Goal: Information Seeking & Learning: Check status

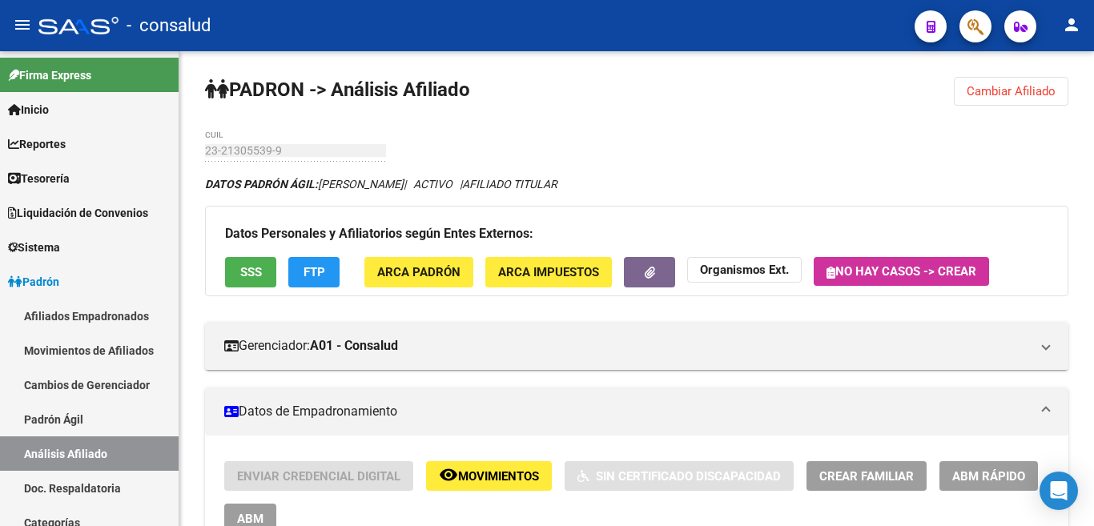
click at [1010, 83] on button "Cambiar Afiliado" at bounding box center [1011, 91] width 115 height 29
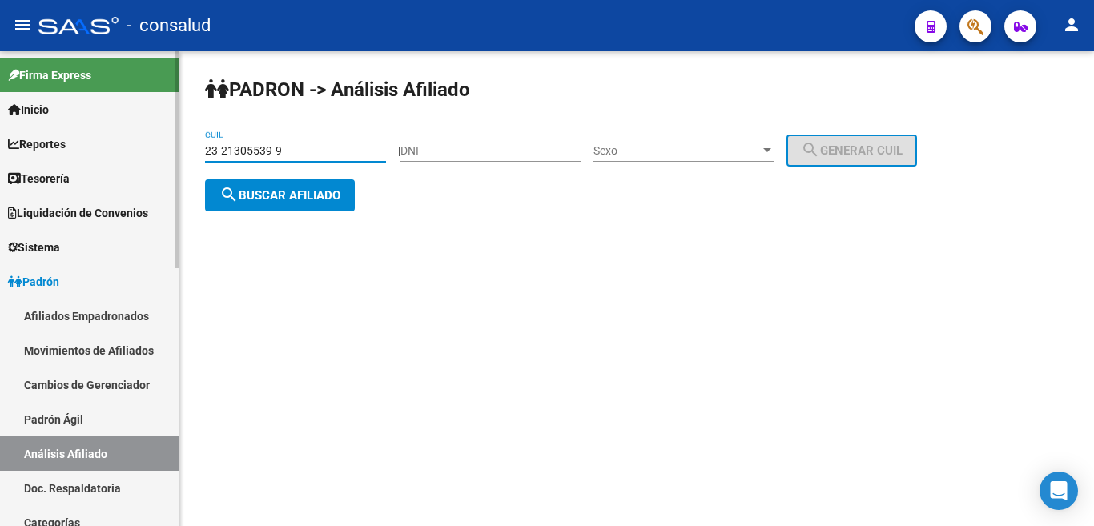
drag, startPoint x: 315, startPoint y: 155, endPoint x: 20, endPoint y: 155, distance: 295.5
click at [0, 151] on mat-sidenav-container "Firma Express Inicio Instructivos Contacto OS Reportes Tablero de Control Ingre…" at bounding box center [547, 288] width 1094 height 475
type input "20-95973887-5"
click at [280, 203] on button "search Buscar afiliado" at bounding box center [280, 195] width 150 height 32
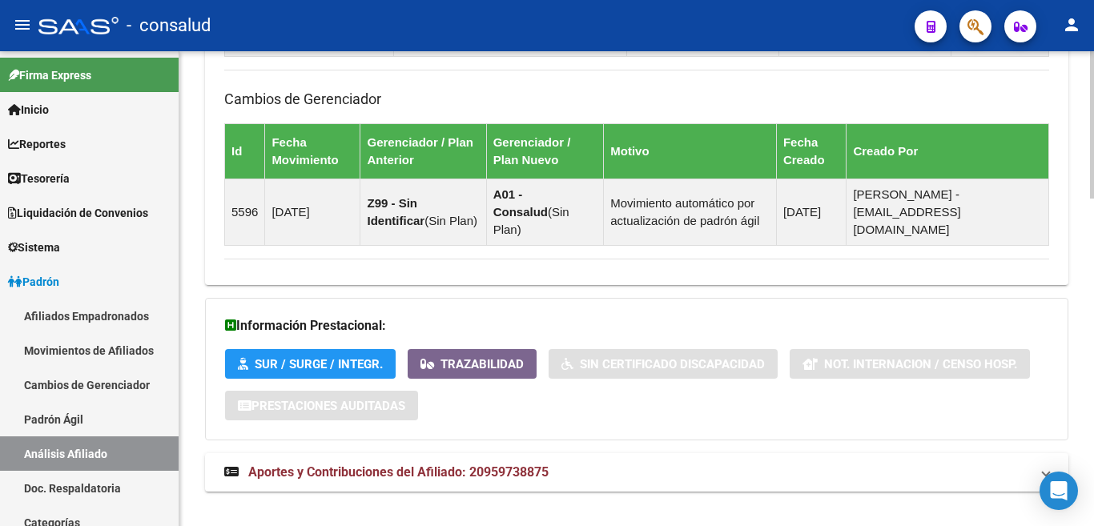
scroll to position [1051, 0]
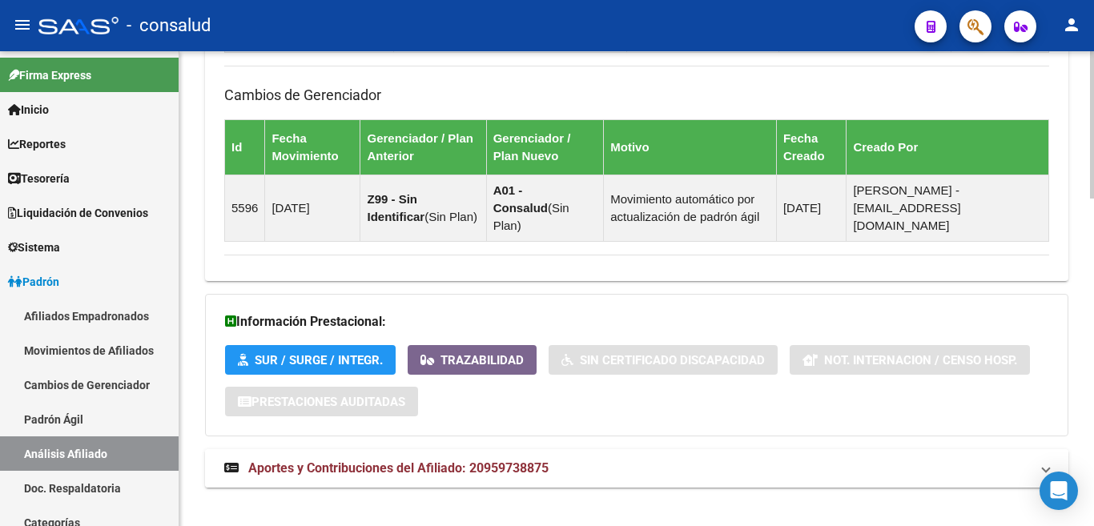
click at [356, 460] on span "Aportes y Contribuciones del Afiliado: 20959738875" at bounding box center [398, 467] width 300 height 15
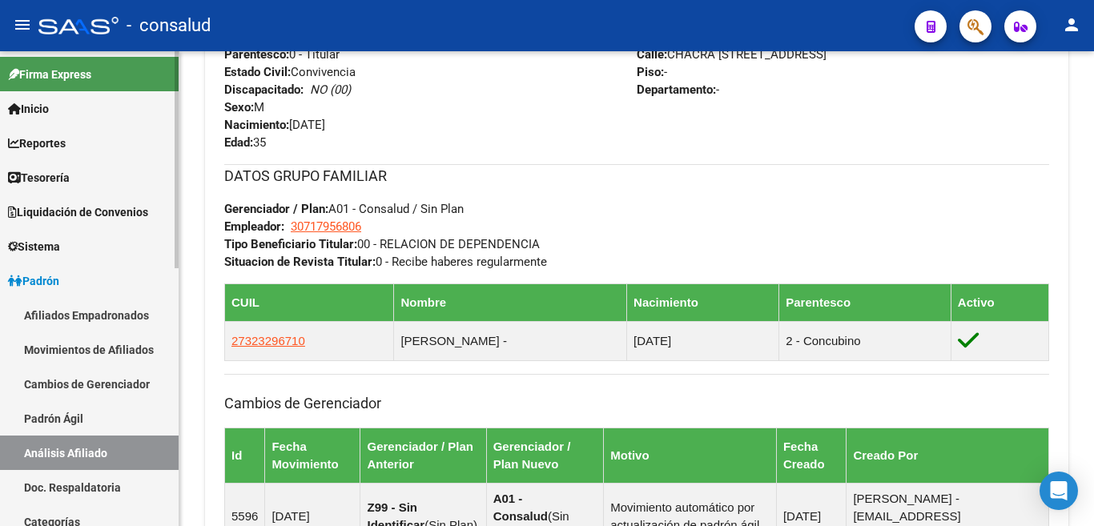
scroll to position [0, 0]
click at [49, 103] on span "Inicio" at bounding box center [28, 110] width 41 height 18
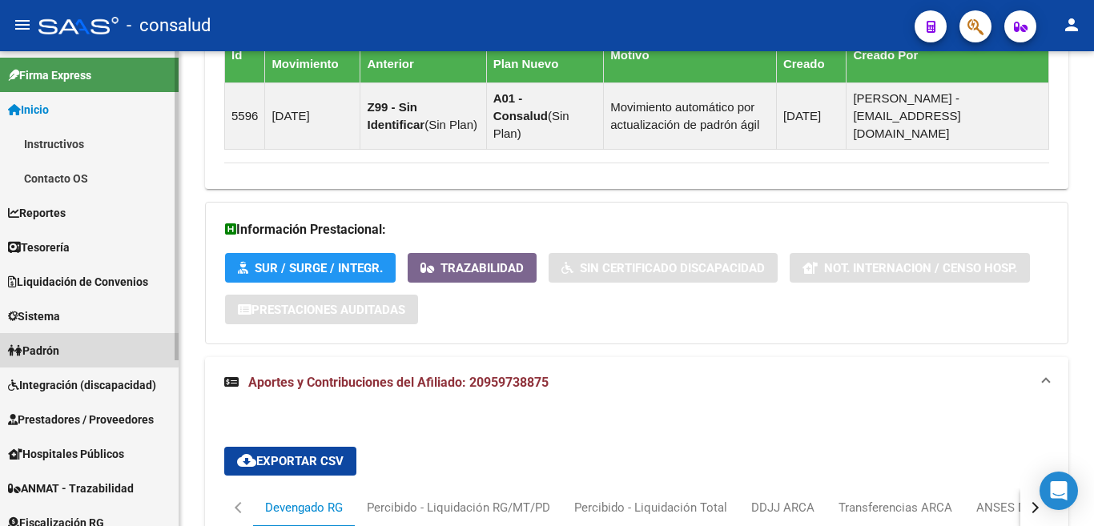
click at [59, 348] on span "Padrón" at bounding box center [33, 351] width 51 height 18
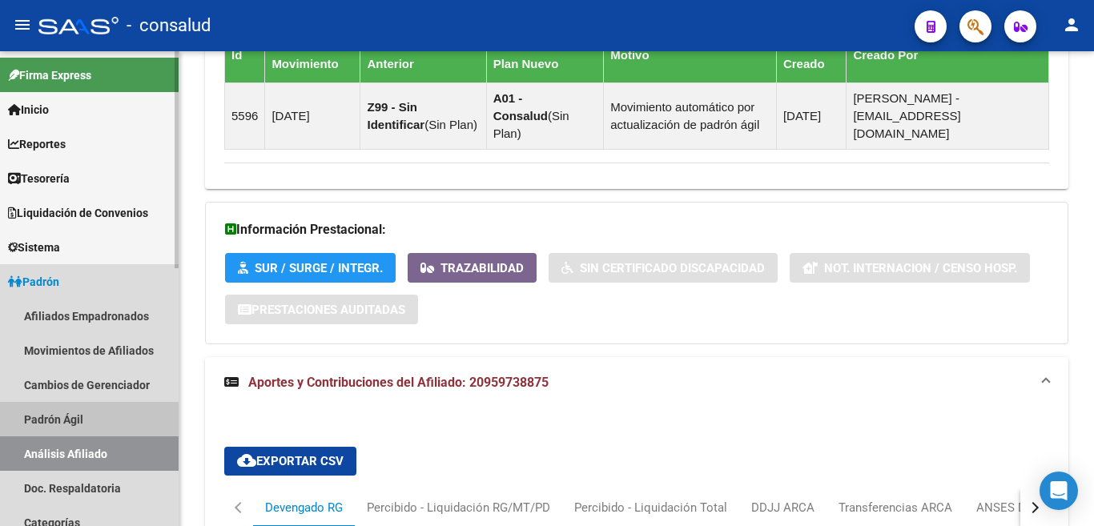
drag, startPoint x: 49, startPoint y: 418, endPoint x: 110, endPoint y: 349, distance: 92.4
click at [49, 416] on link "Padrón Ágil" at bounding box center [89, 419] width 179 height 34
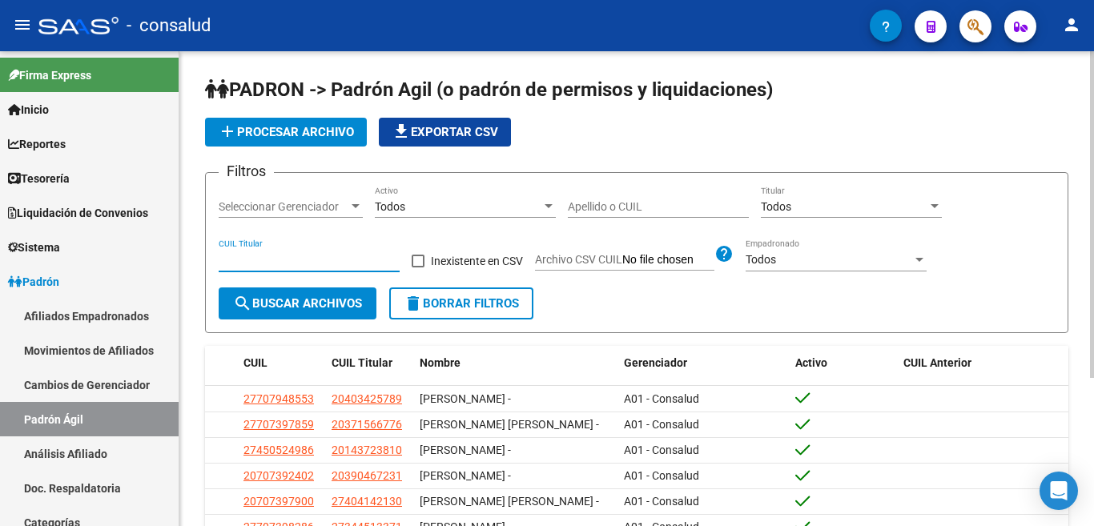
click at [248, 260] on input "CUIL Titular" at bounding box center [309, 260] width 181 height 14
type input "2"
type input "20-95973887-5"
click at [319, 295] on button "search Buscar Archivos" at bounding box center [298, 303] width 158 height 32
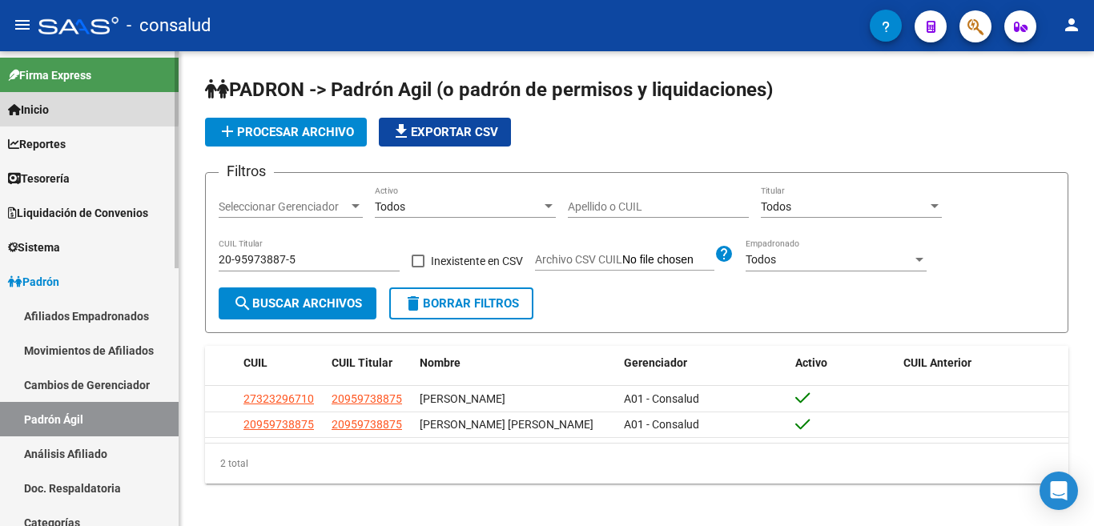
click at [30, 108] on span "Inicio" at bounding box center [28, 110] width 41 height 18
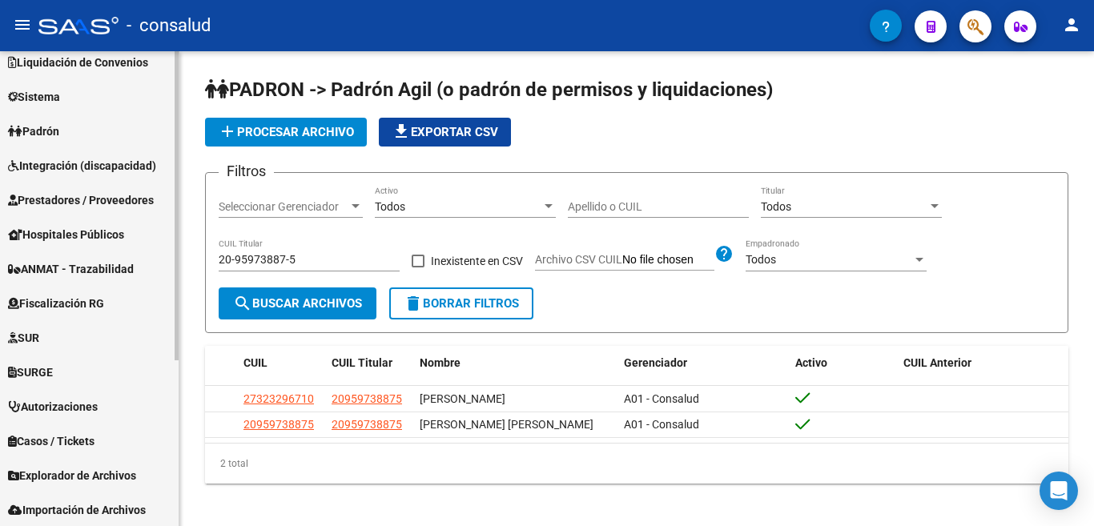
scroll to position [240, 0]
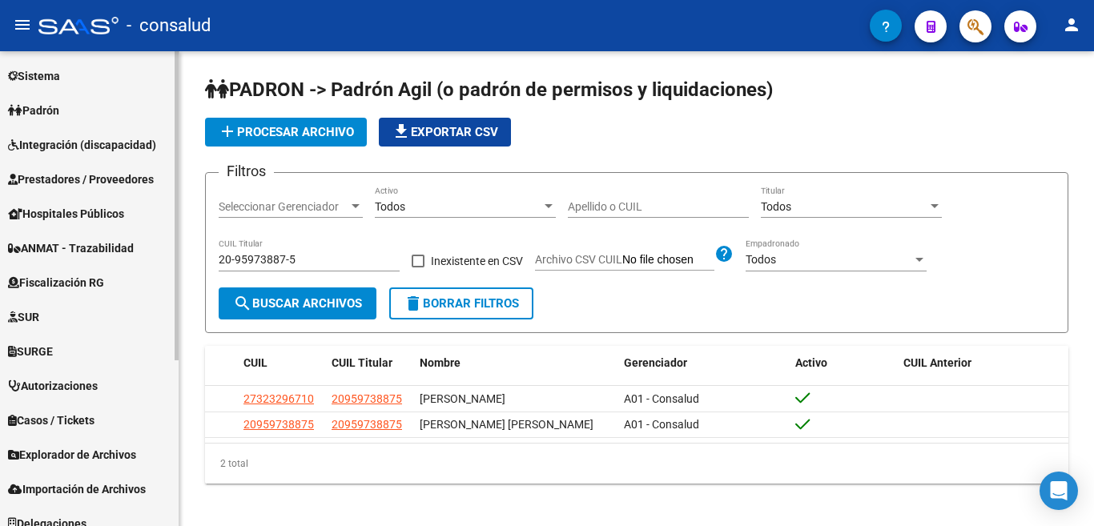
click at [44, 453] on span "Explorador de Archivos" at bounding box center [72, 455] width 128 height 18
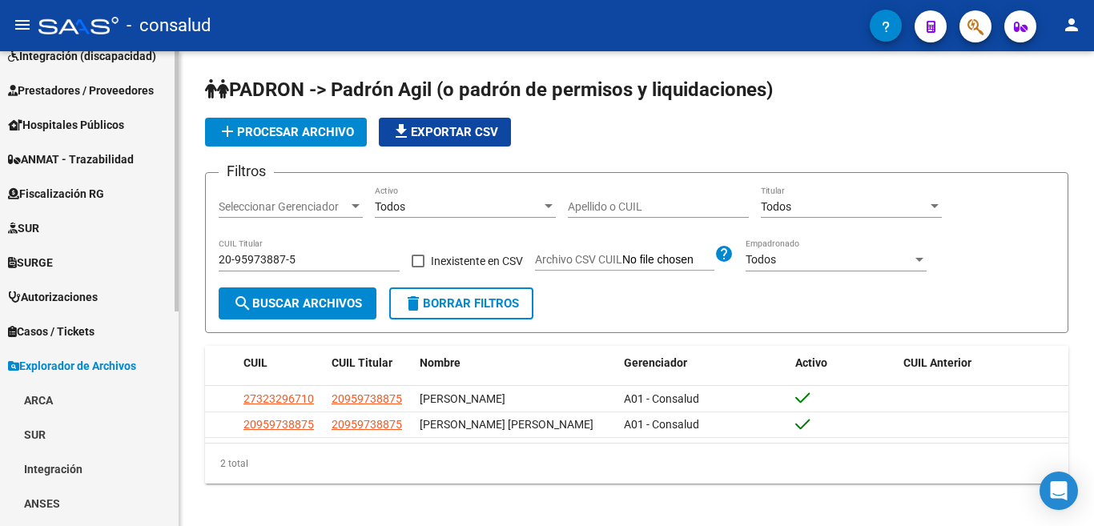
scroll to position [331, 0]
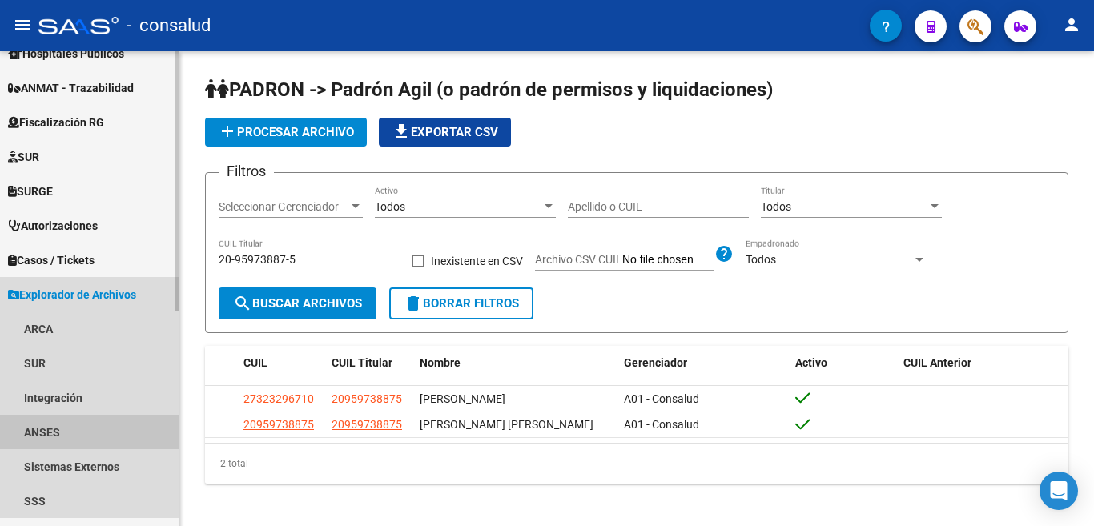
click at [74, 420] on link "ANSES" at bounding box center [89, 432] width 179 height 34
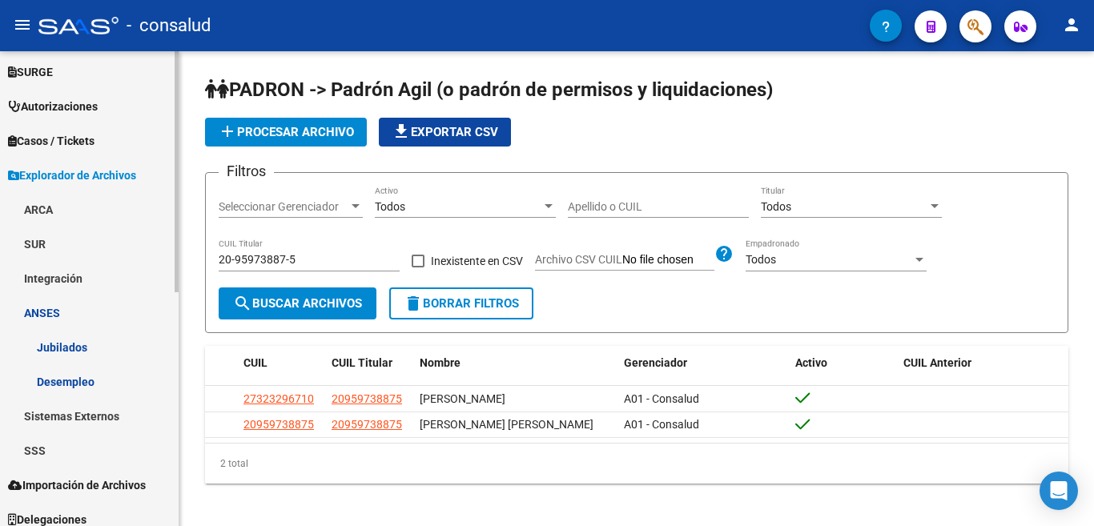
scroll to position [461, 0]
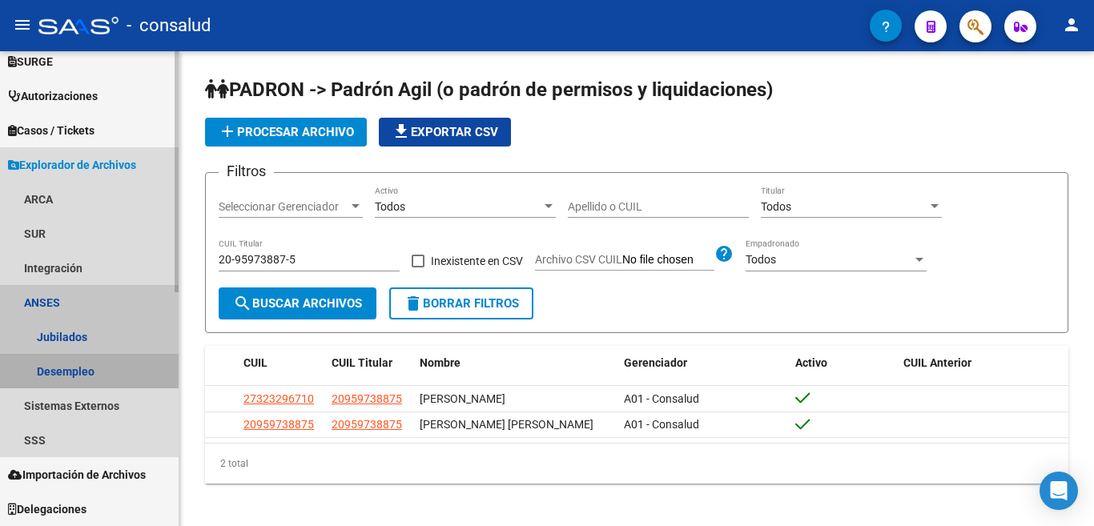
click at [87, 366] on link "Desempleo" at bounding box center [89, 371] width 179 height 34
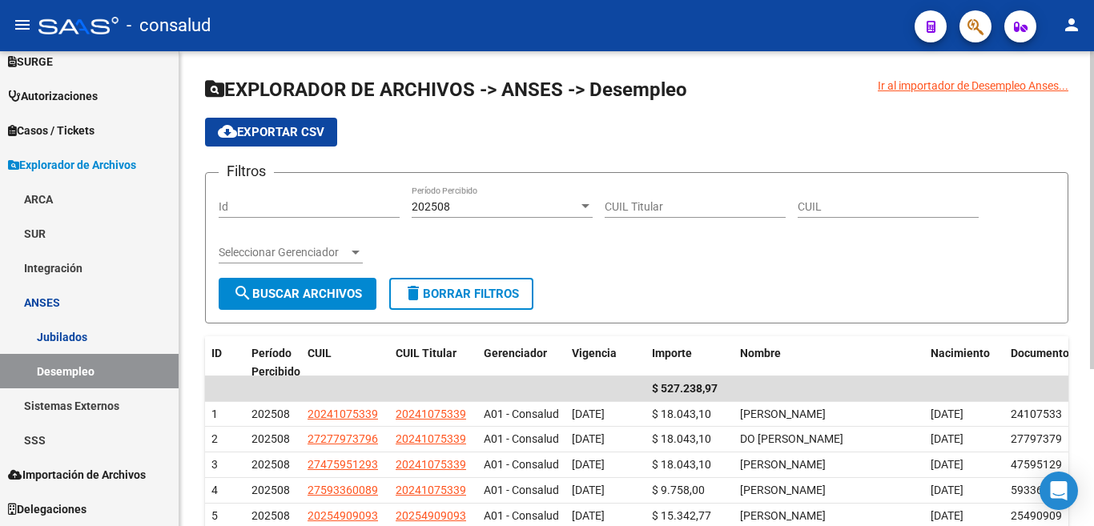
click at [649, 208] on input "CUIL Titular" at bounding box center [695, 207] width 181 height 14
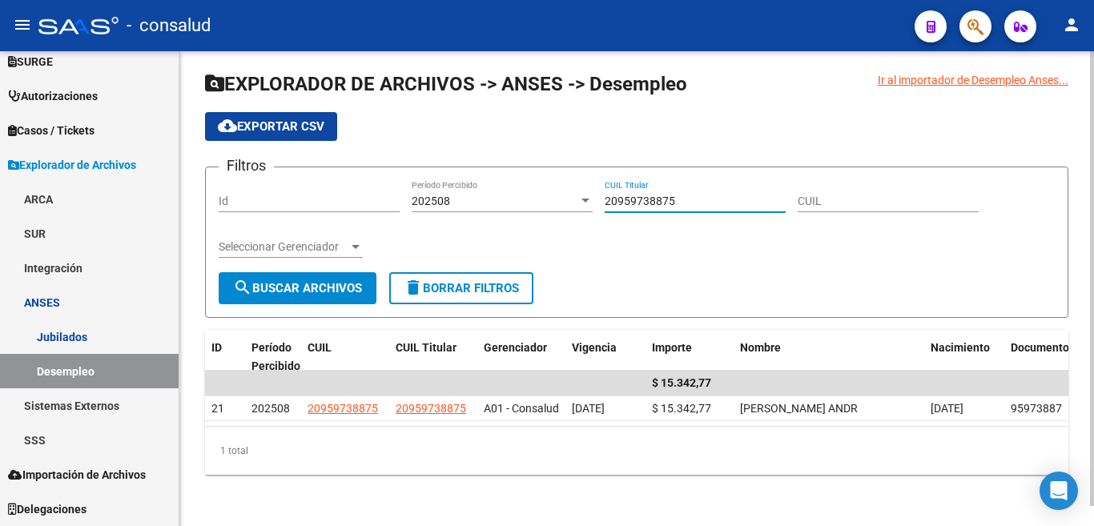
scroll to position [21, 0]
type input "20959738875"
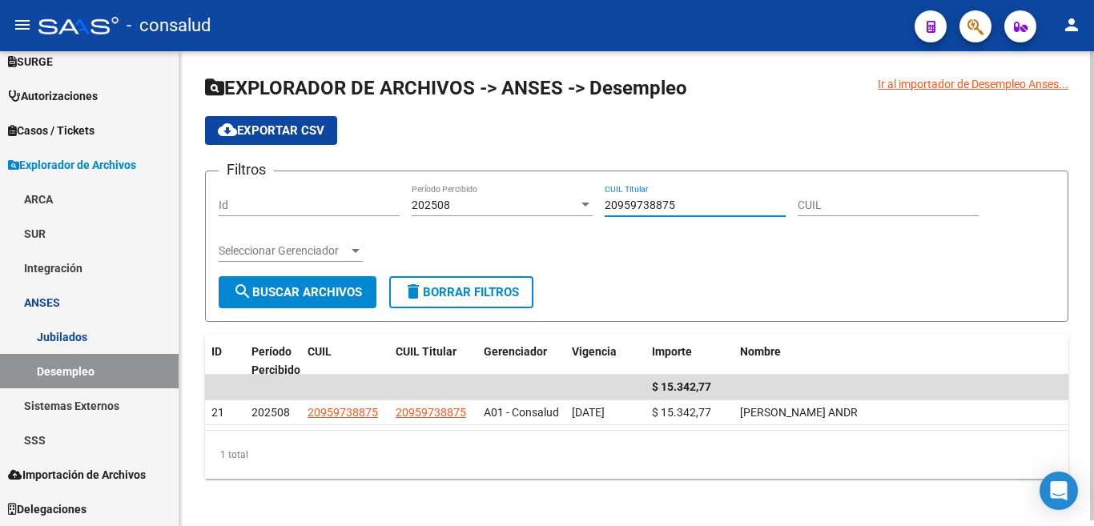
scroll to position [0, 0]
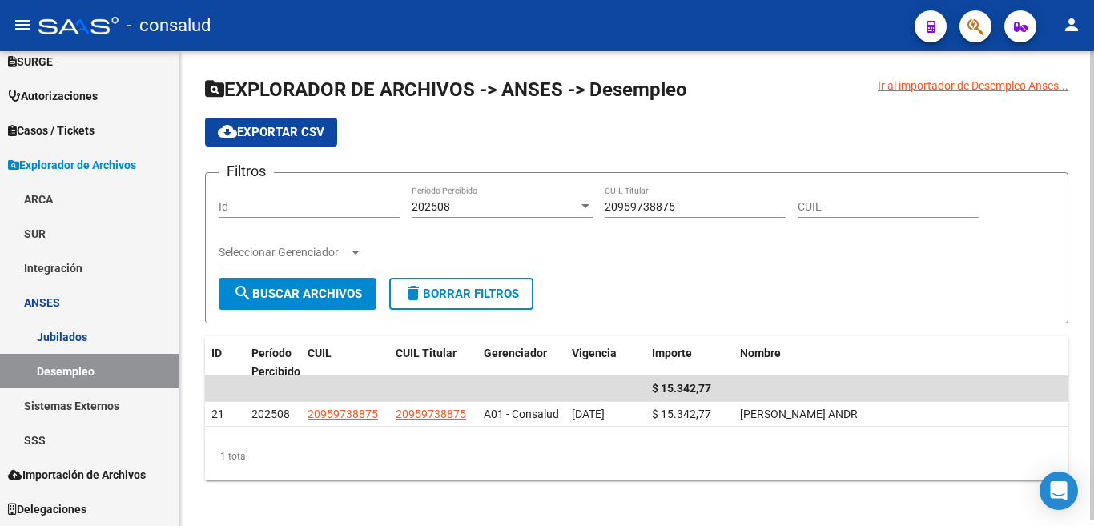
click at [849, 444] on div "1 total" at bounding box center [636, 456] width 863 height 40
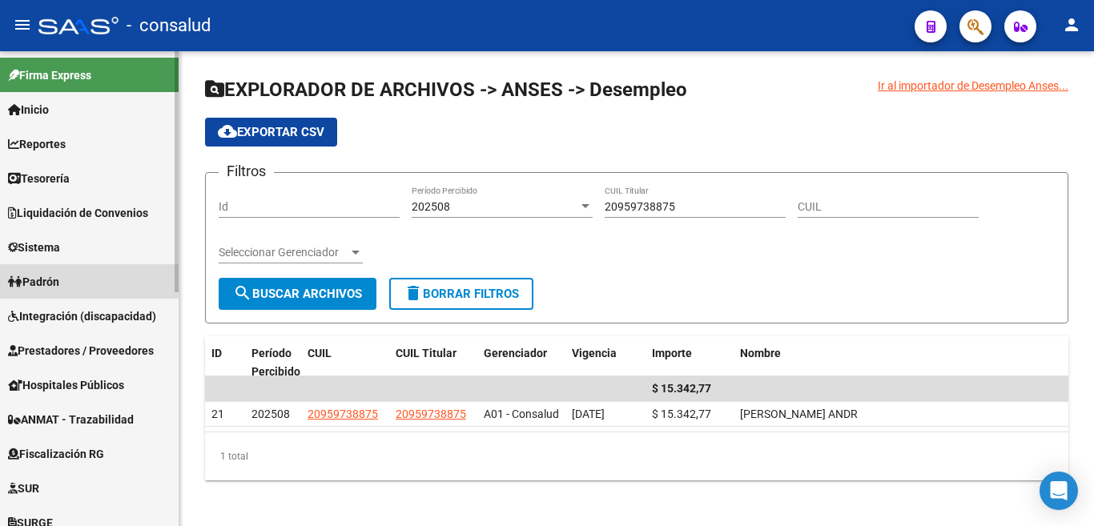
click at [80, 275] on link "Padrón" at bounding box center [89, 281] width 179 height 34
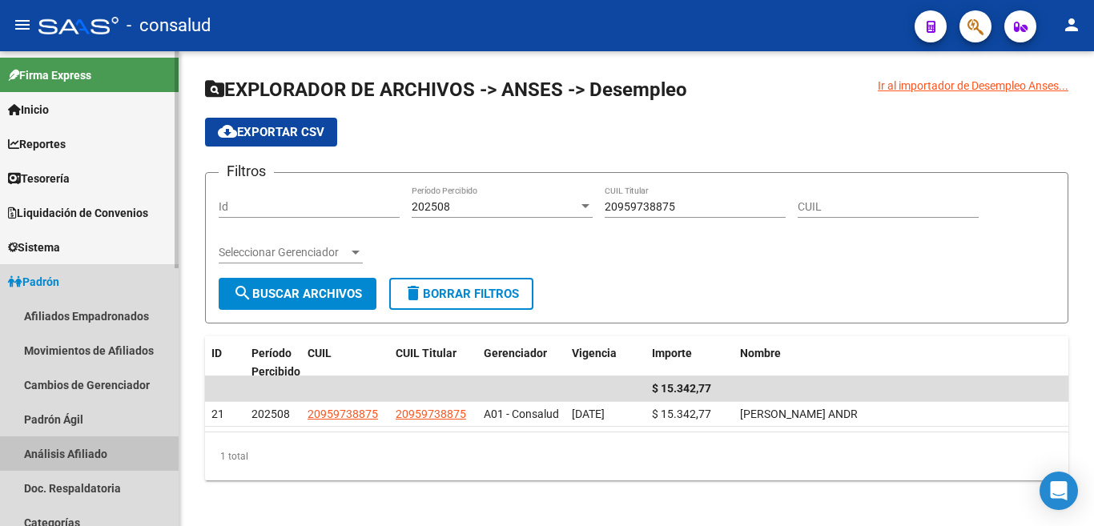
click at [77, 452] on link "Análisis Afiliado" at bounding box center [89, 453] width 179 height 34
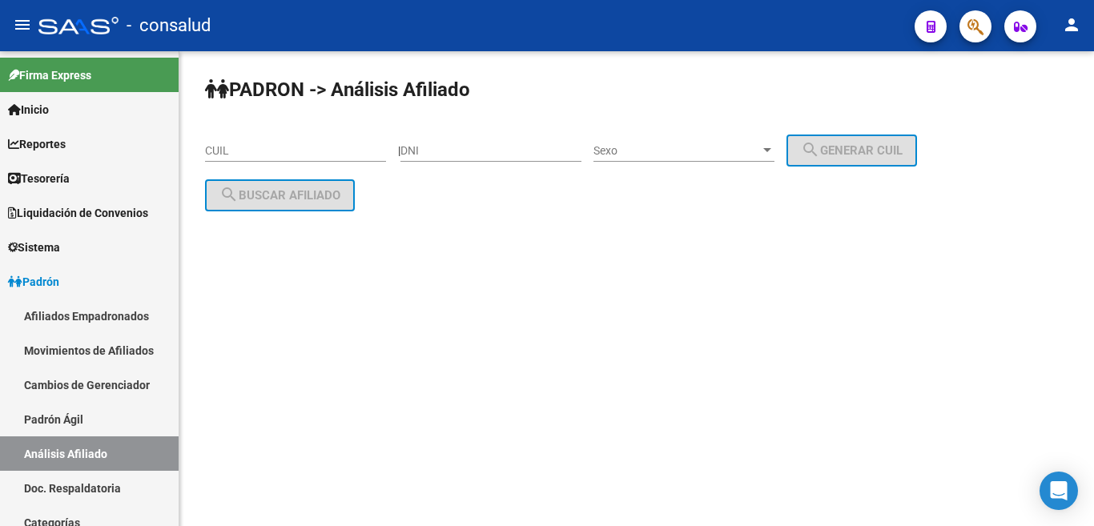
click at [234, 158] on div "CUIL" at bounding box center [295, 146] width 181 height 32
click at [234, 149] on input "CUIL" at bounding box center [295, 151] width 181 height 14
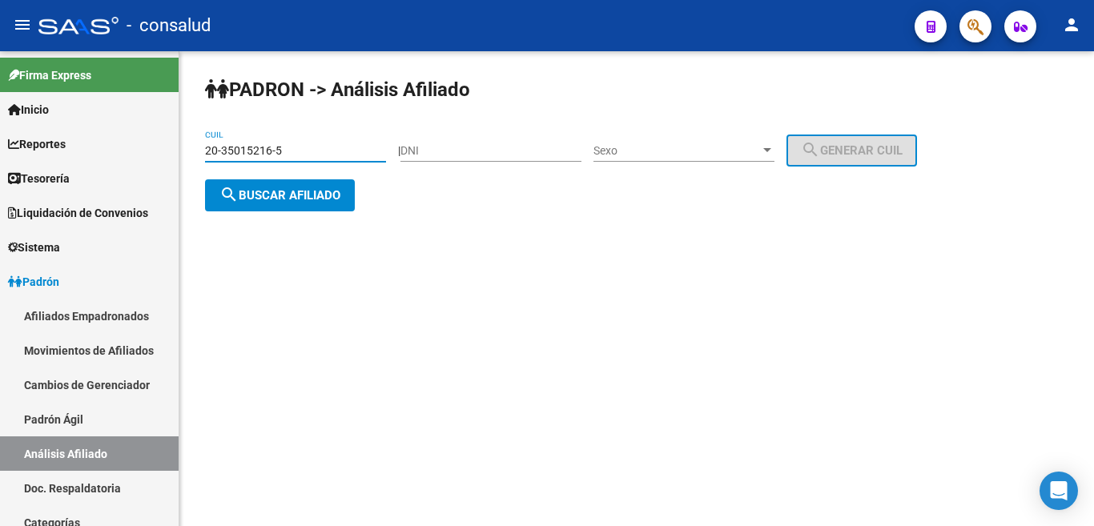
type input "20-35015216-5"
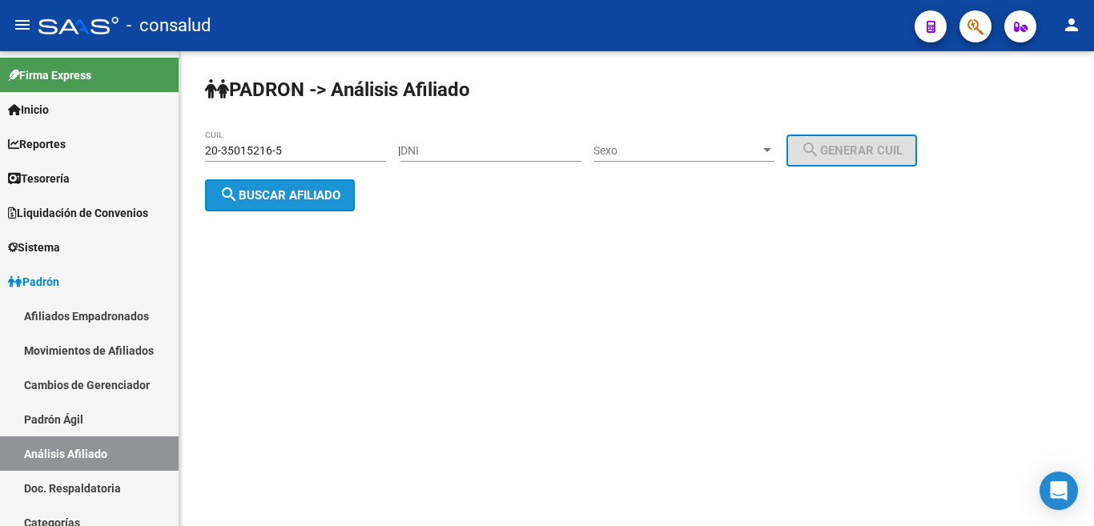
click at [261, 201] on span "search Buscar afiliado" at bounding box center [279, 195] width 121 height 14
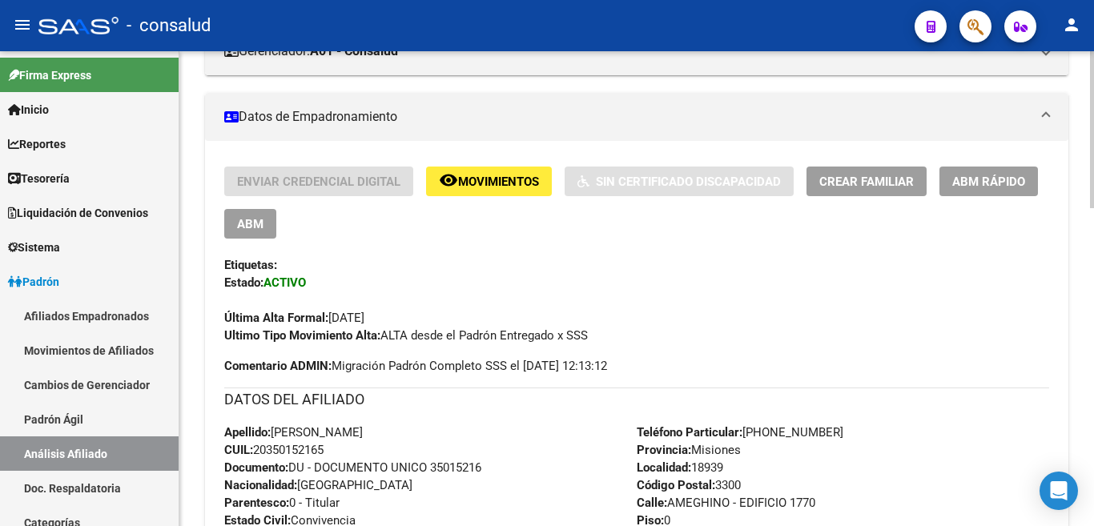
scroll to position [325, 0]
